Goal: Book appointment/travel/reservation

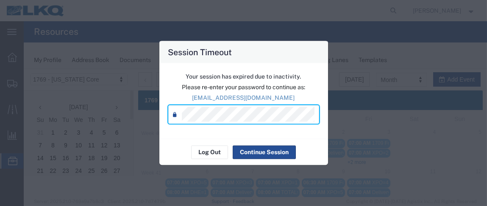
scroll to position [98, 0]
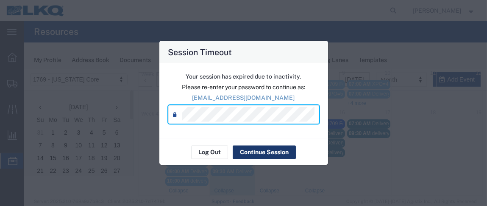
click at [256, 158] on button "Continue Session" at bounding box center [264, 152] width 63 height 14
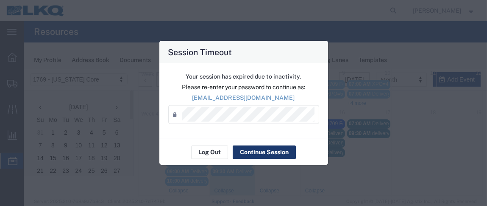
click at [256, 152] on button "Continue Session" at bounding box center [264, 152] width 63 height 14
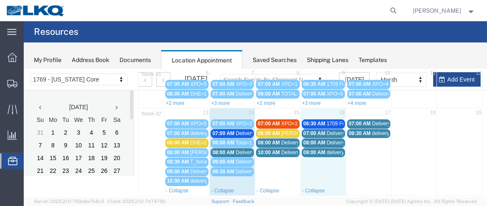
click at [325, 109] on td "16" at bounding box center [323, 113] width 45 height 11
select select "1"
select select
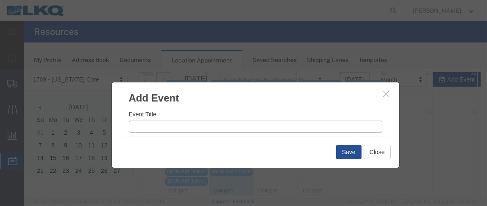
drag, startPoint x: 151, startPoint y: 126, endPoint x: 146, endPoint y: 118, distance: 9.8
click at [151, 126] on input "Event Title" at bounding box center [256, 126] width 254 height 12
type input "XPO=4"
click at [273, 117] on input "9:20 AM" at bounding box center [322, 119] width 120 height 12
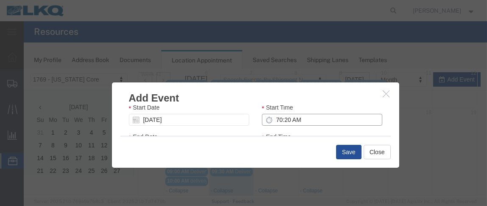
type input "7:20 AM"
type input "8:20 AM"
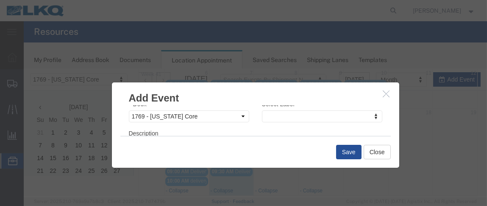
type input "7:00 AM"
type input "8:00 AM"
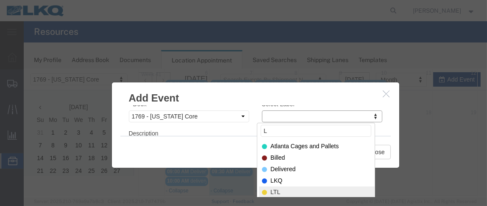
type input "L"
select select "25"
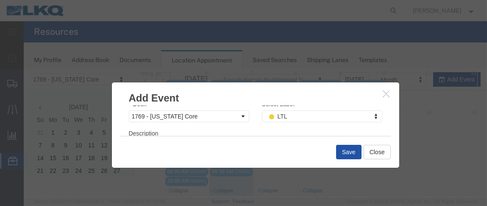
click at [342, 150] on button "Save" at bounding box center [348, 151] width 25 height 14
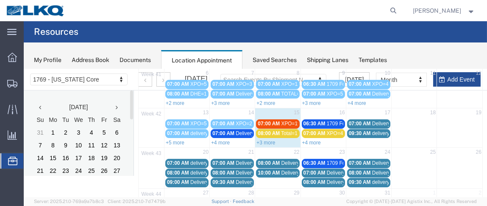
scroll to position [82, 0]
